Goal: Task Accomplishment & Management: Manage account settings

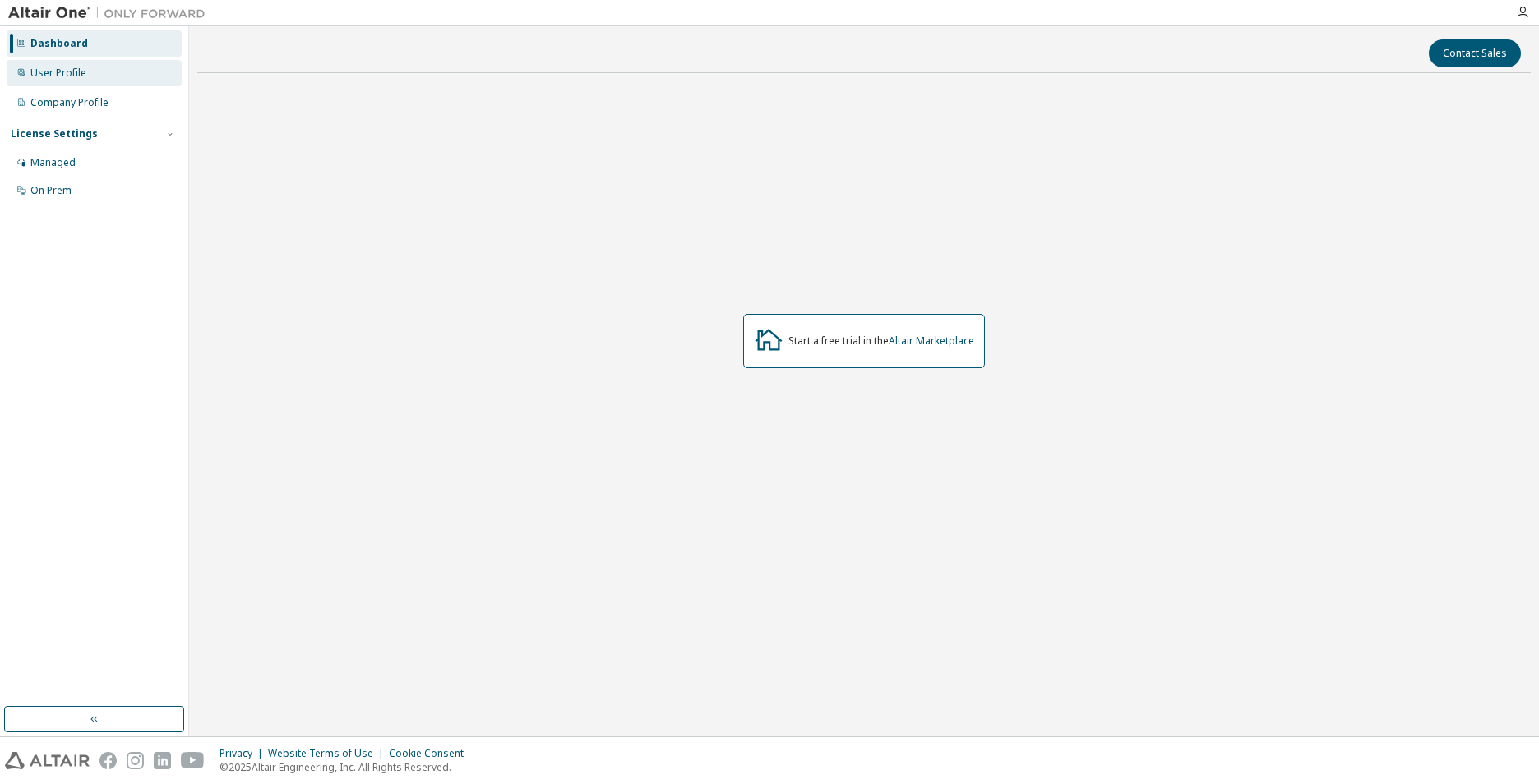
click at [68, 71] on div "User Profile" at bounding box center [58, 73] width 56 height 13
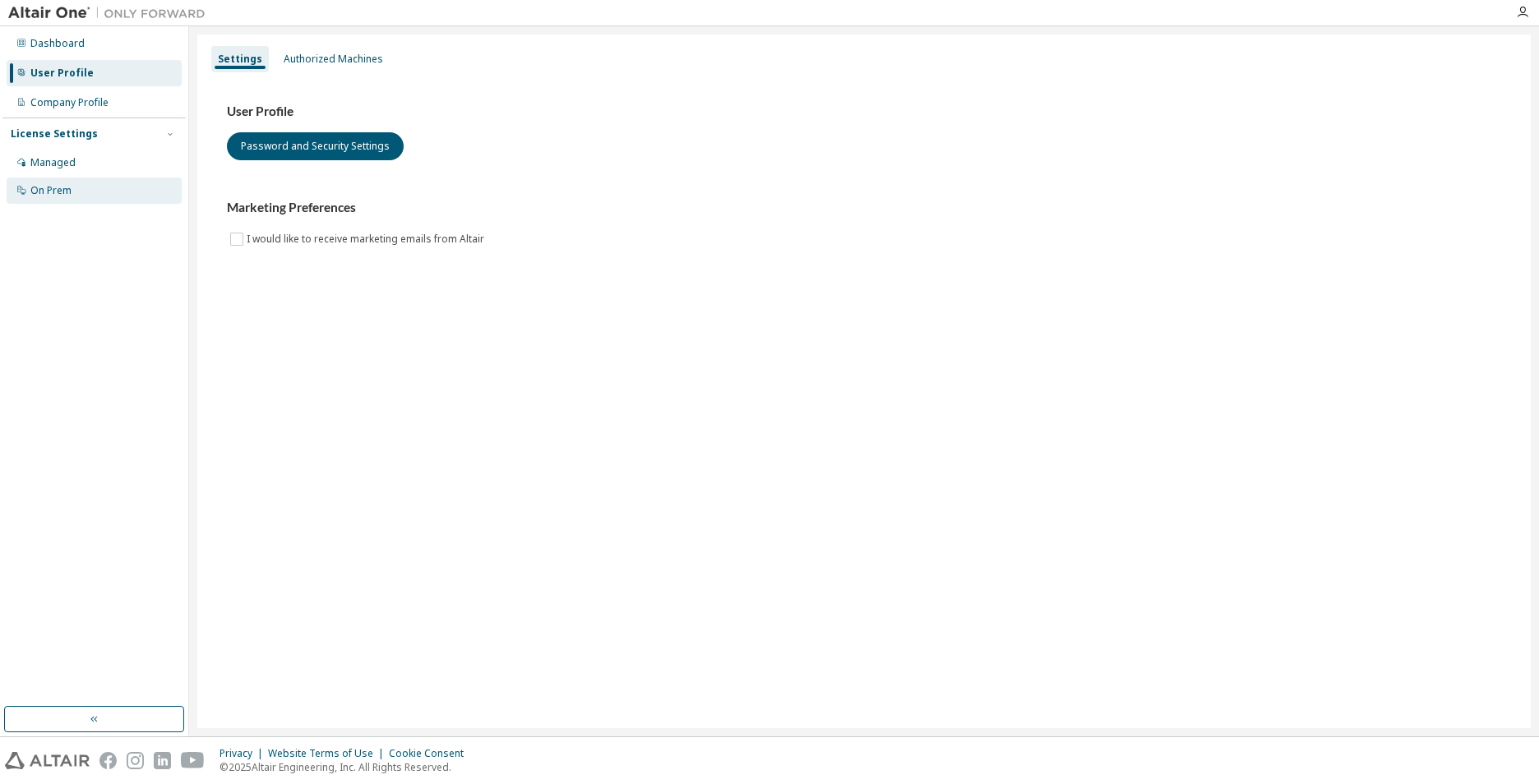
click at [45, 191] on div "On Prem" at bounding box center [51, 191] width 41 height 13
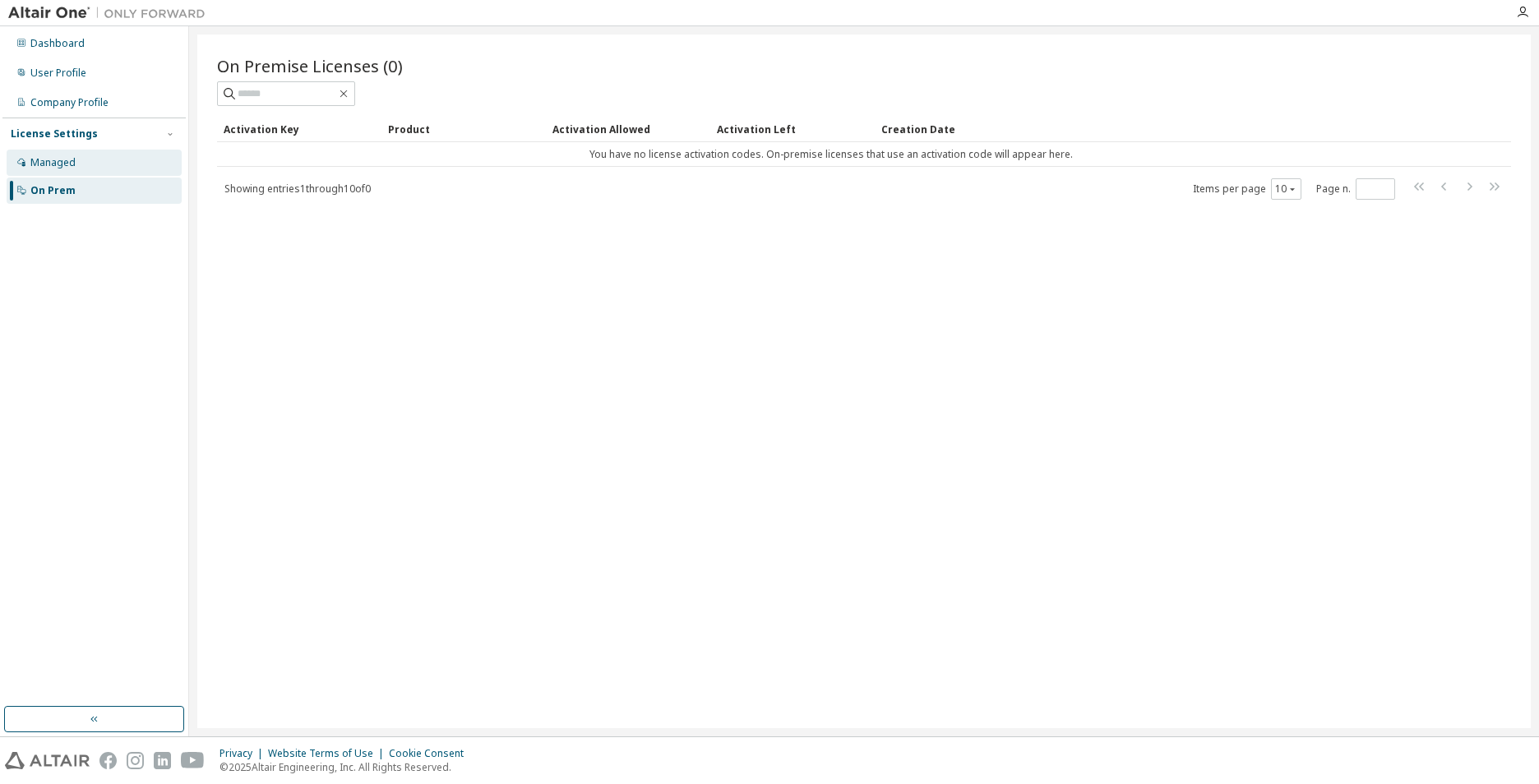
click at [51, 151] on div "Managed" at bounding box center [94, 163] width 176 height 27
